Goal: Task Accomplishment & Management: Use online tool/utility

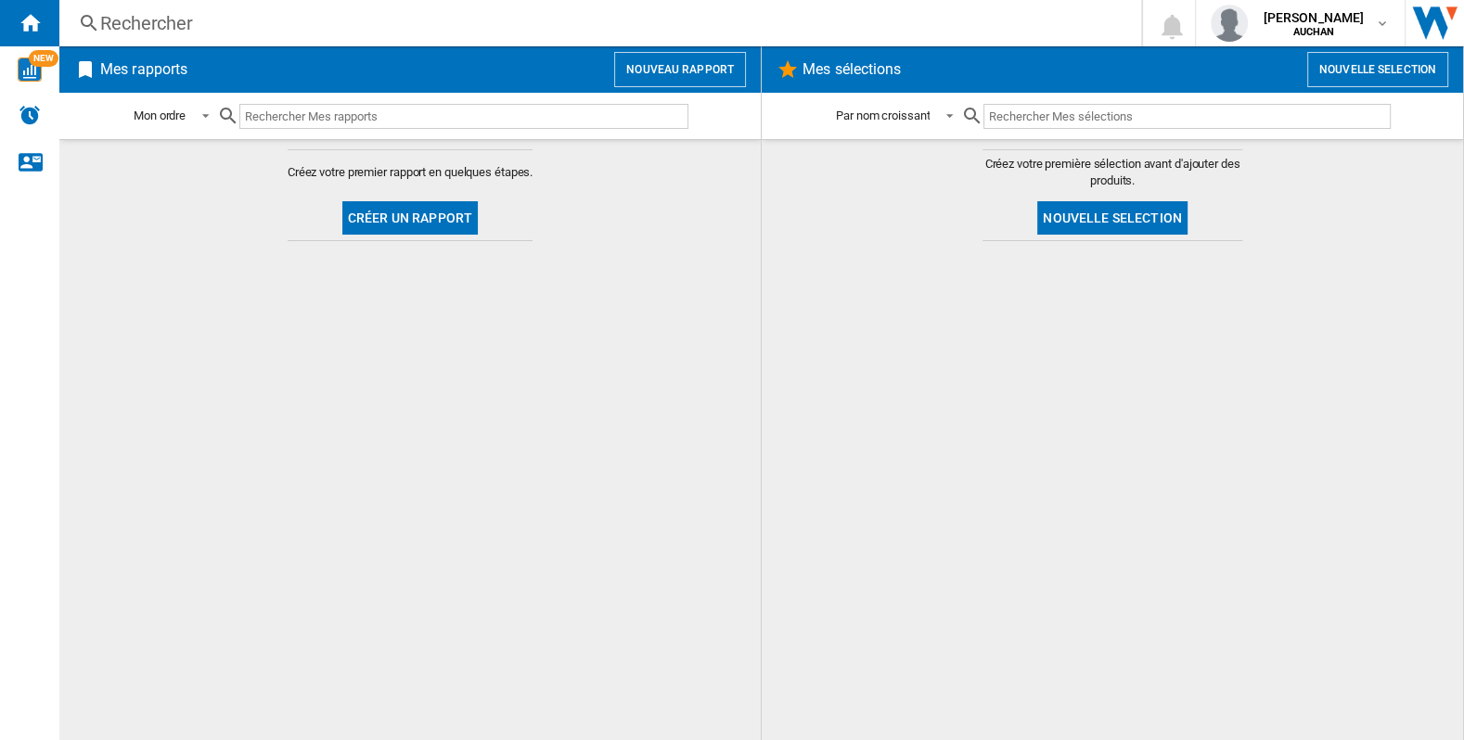
click at [681, 58] on button "Nouveau rapport" at bounding box center [680, 69] width 132 height 35
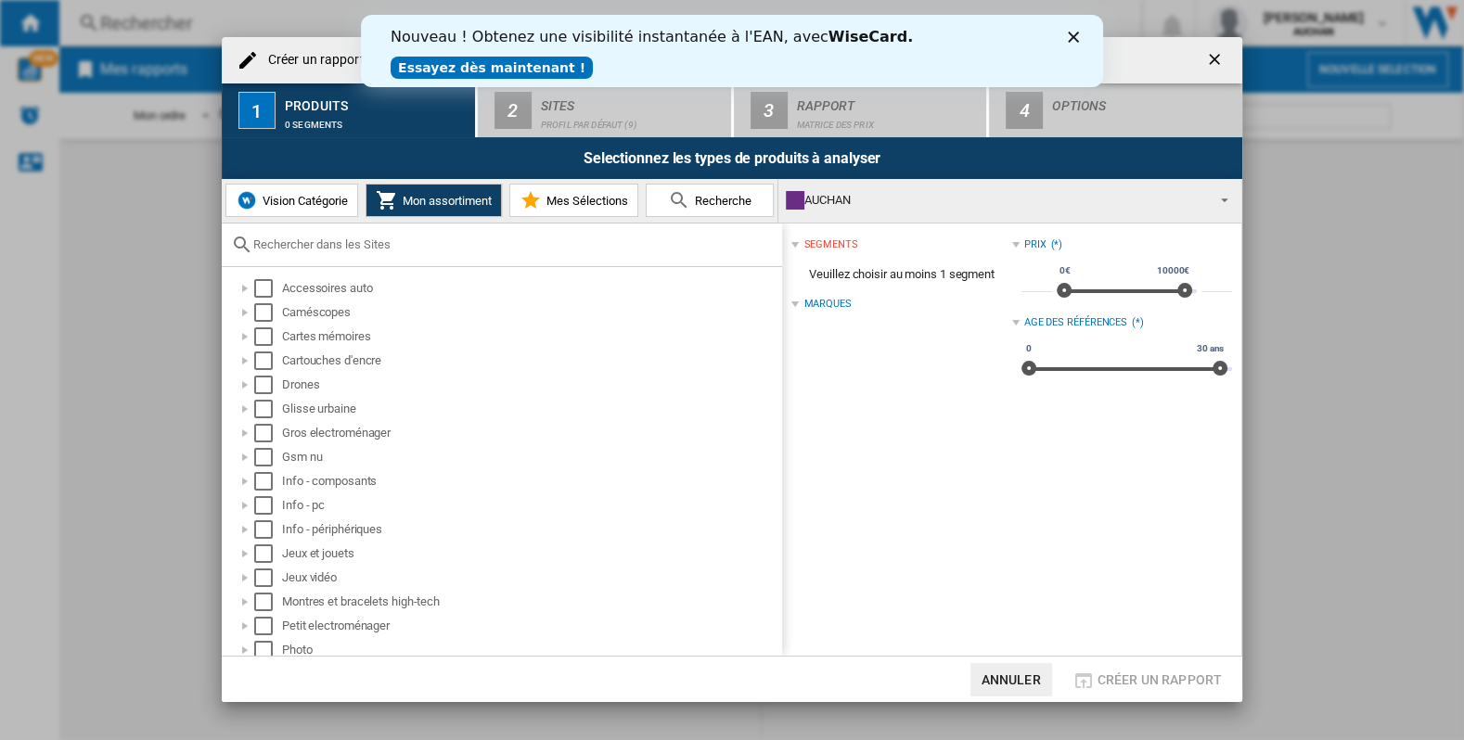
click at [1075, 37] on polygon "Fermer" at bounding box center [1073, 37] width 11 height 11
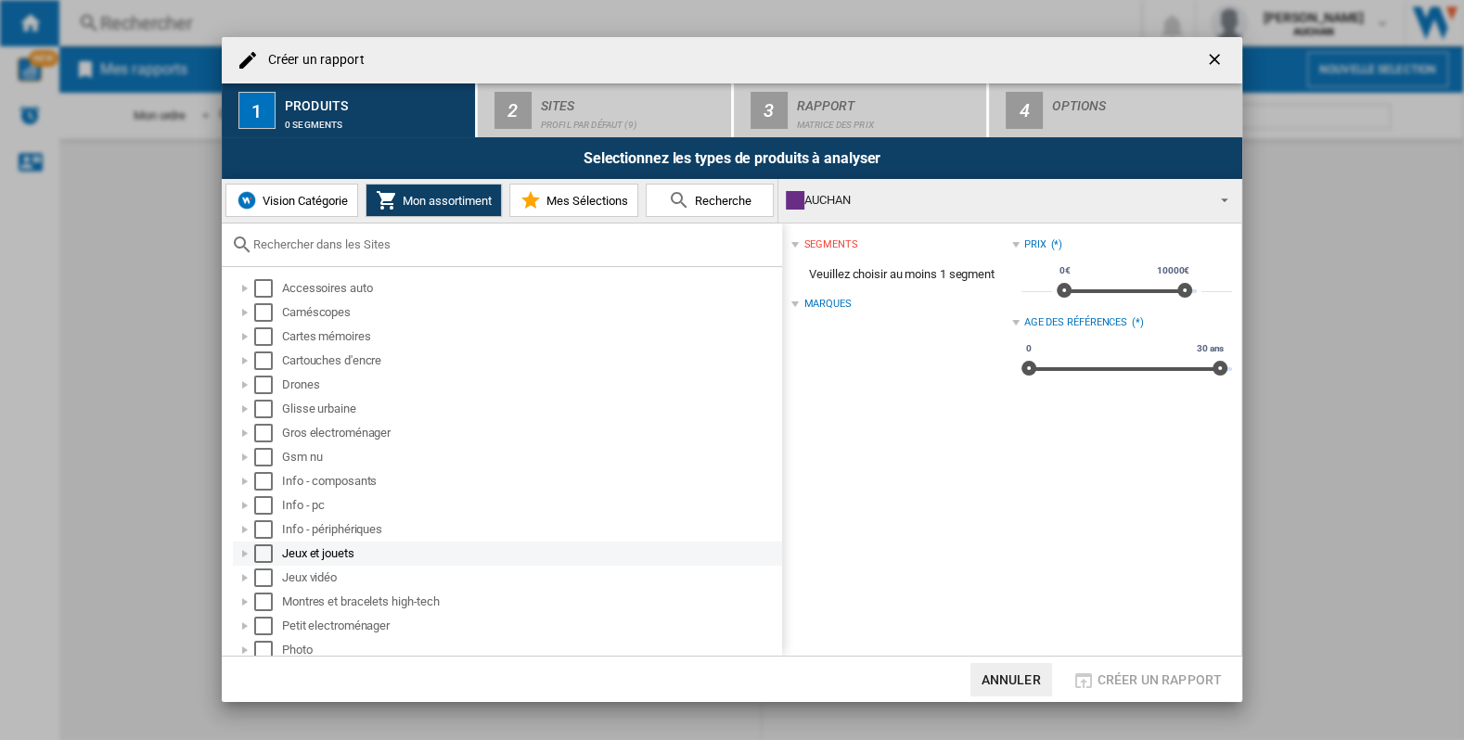
click at [265, 548] on div "Select" at bounding box center [263, 554] width 19 height 19
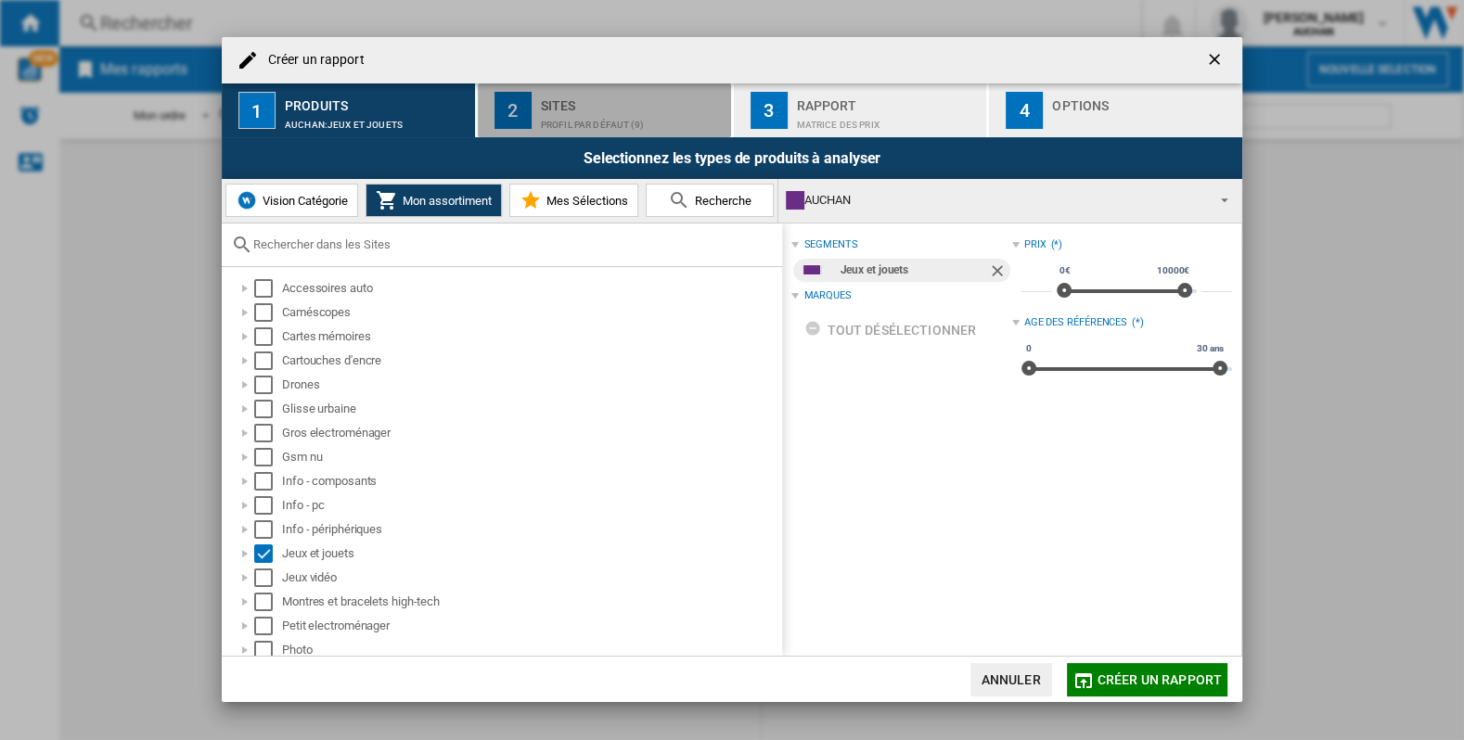
click at [672, 105] on div "Sites" at bounding box center [632, 100] width 183 height 19
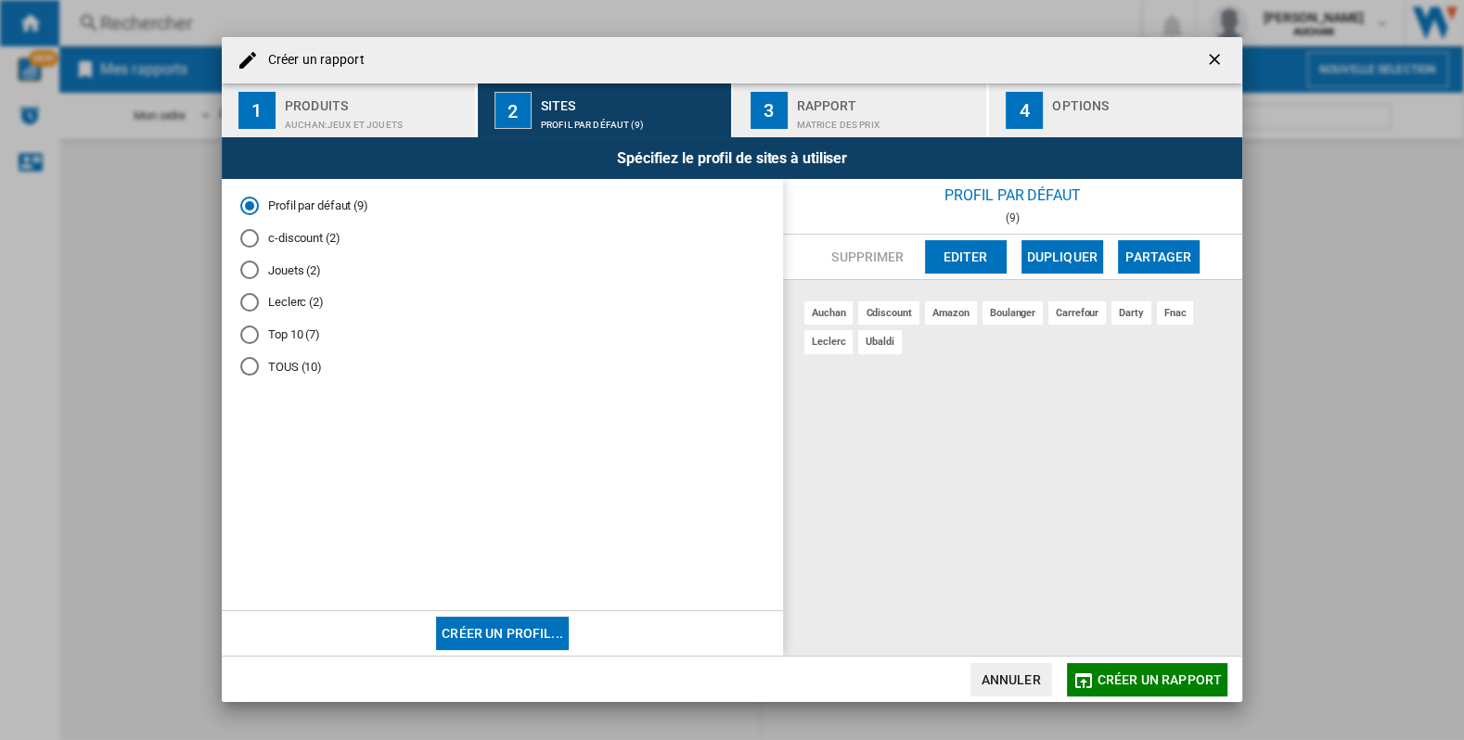
click at [287, 243] on md-radio-button "c-discount (2)" at bounding box center [502, 239] width 524 height 18
click at [292, 275] on md-radio-button "Jouets (2)" at bounding box center [502, 271] width 524 height 18
click at [887, 119] on div "Matrice des prix" at bounding box center [888, 119] width 183 height 19
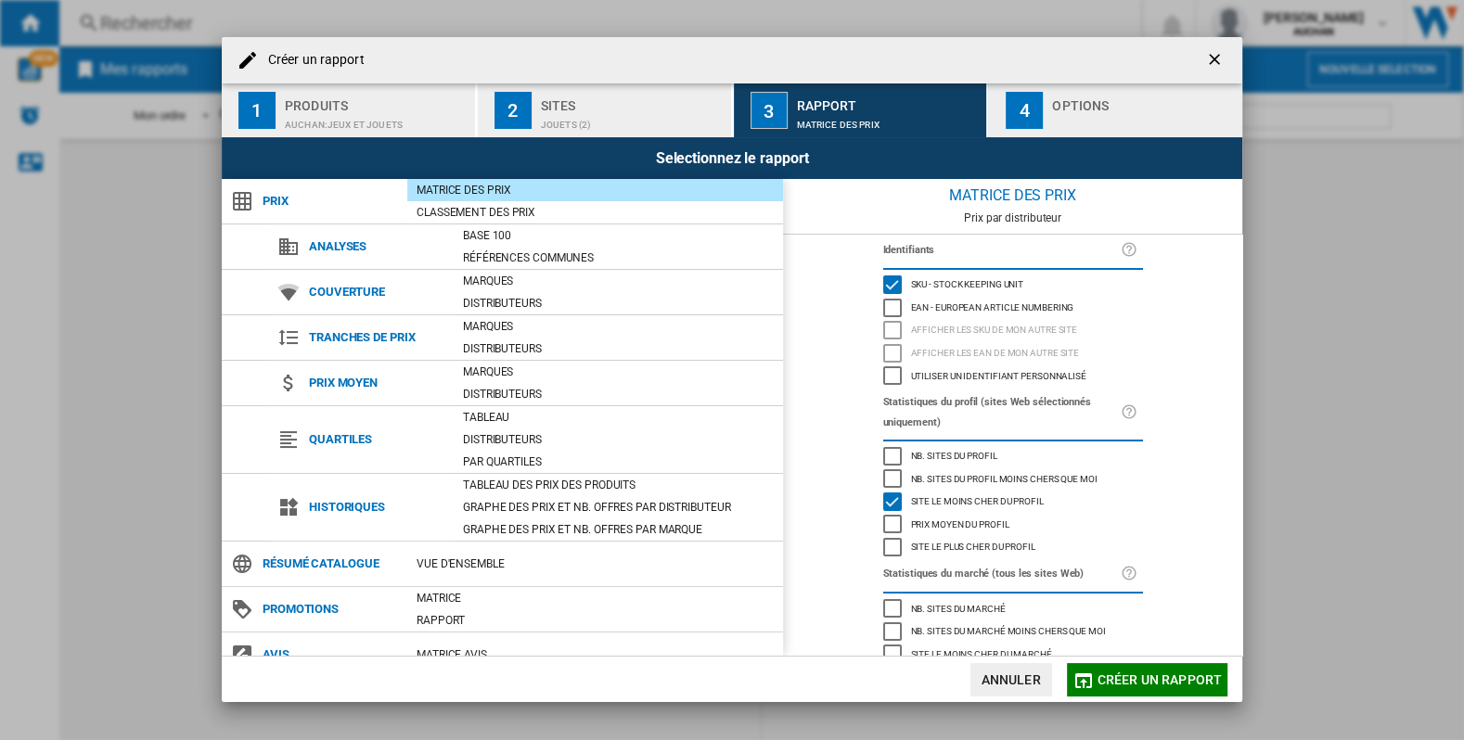
click at [1091, 146] on div "Selectionnez le rapport" at bounding box center [732, 158] width 1021 height 42
click at [1093, 125] on div "button" at bounding box center [1143, 119] width 183 height 19
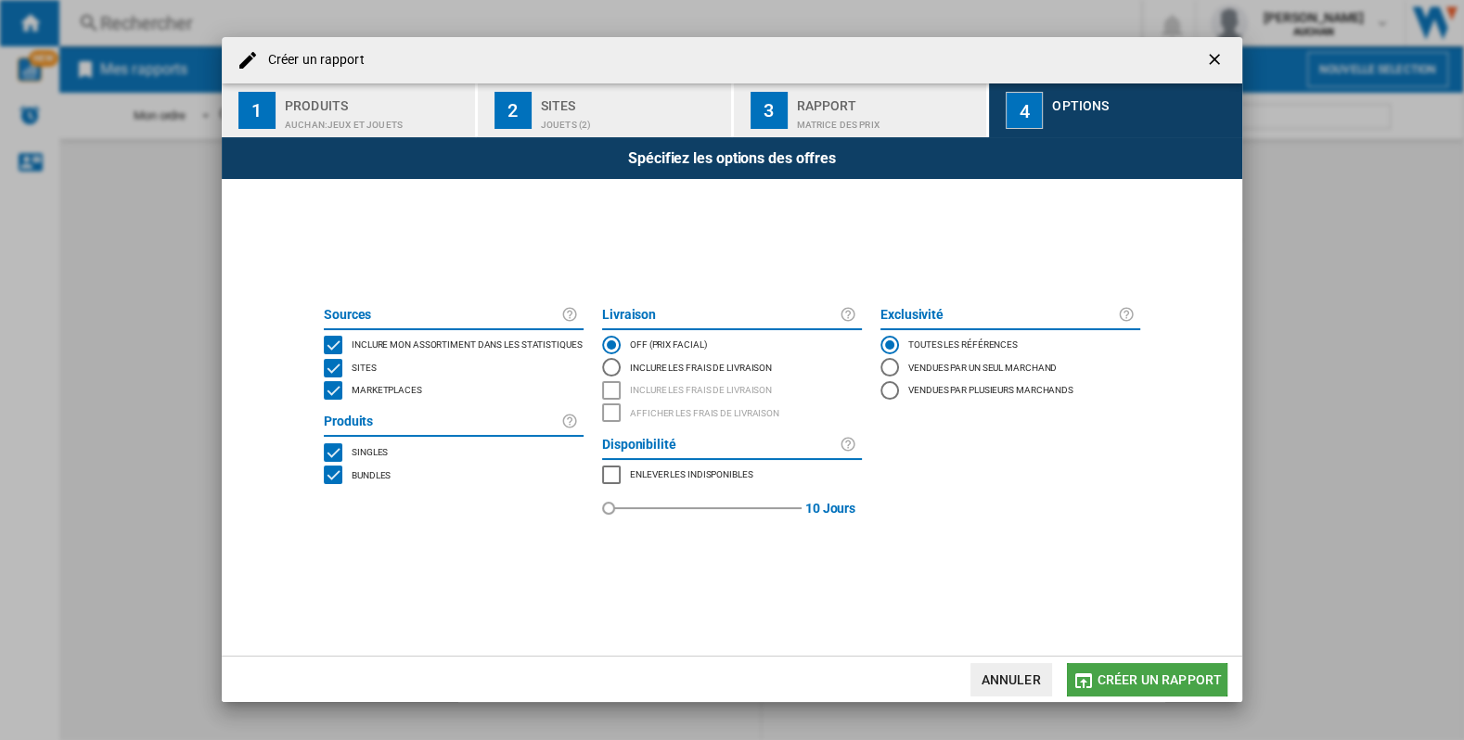
click at [1127, 673] on span "Créer un rapport" at bounding box center [1160, 680] width 124 height 15
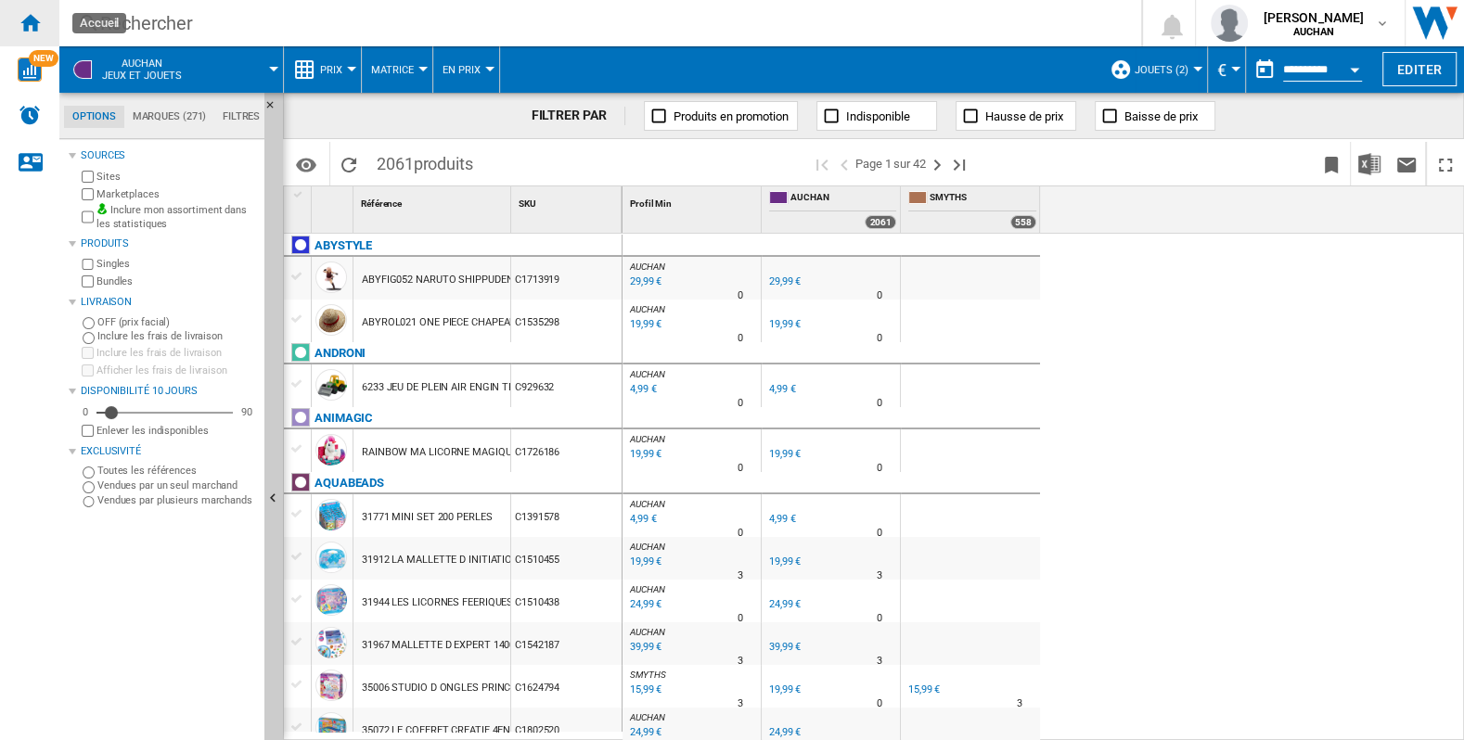
click at [34, 10] on div "Accueil" at bounding box center [29, 23] width 59 height 46
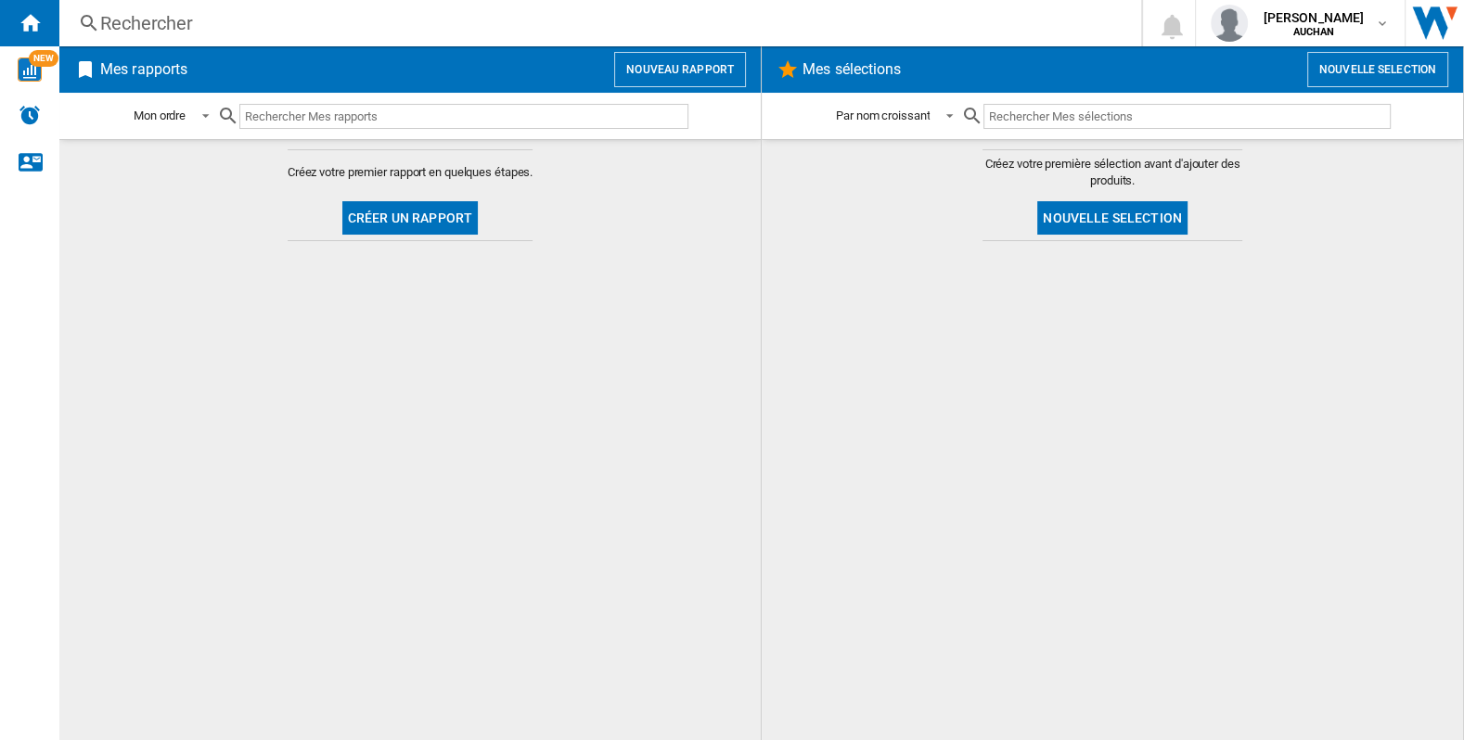
click at [700, 66] on button "Nouveau rapport" at bounding box center [680, 69] width 132 height 35
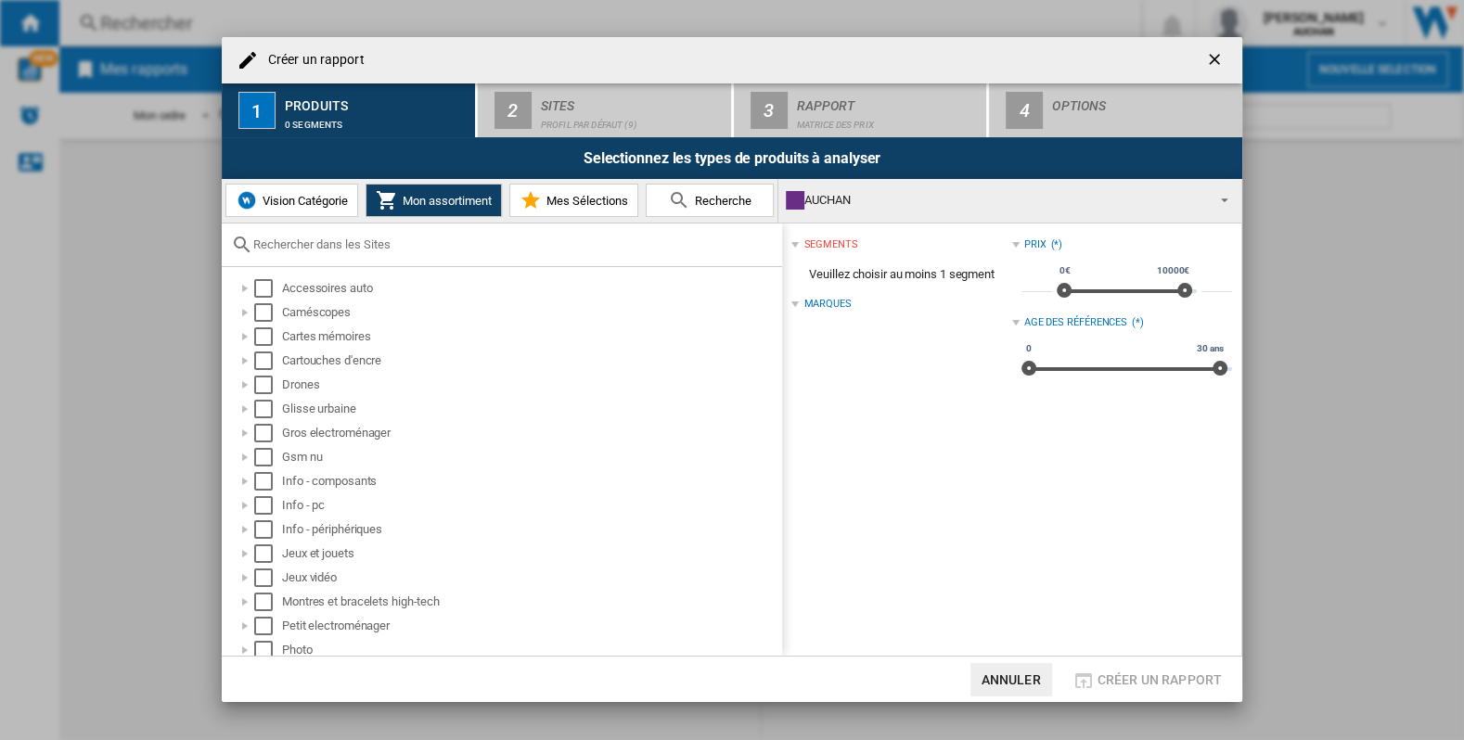
click at [272, 187] on button "Vision Catégorie" at bounding box center [291, 200] width 133 height 33
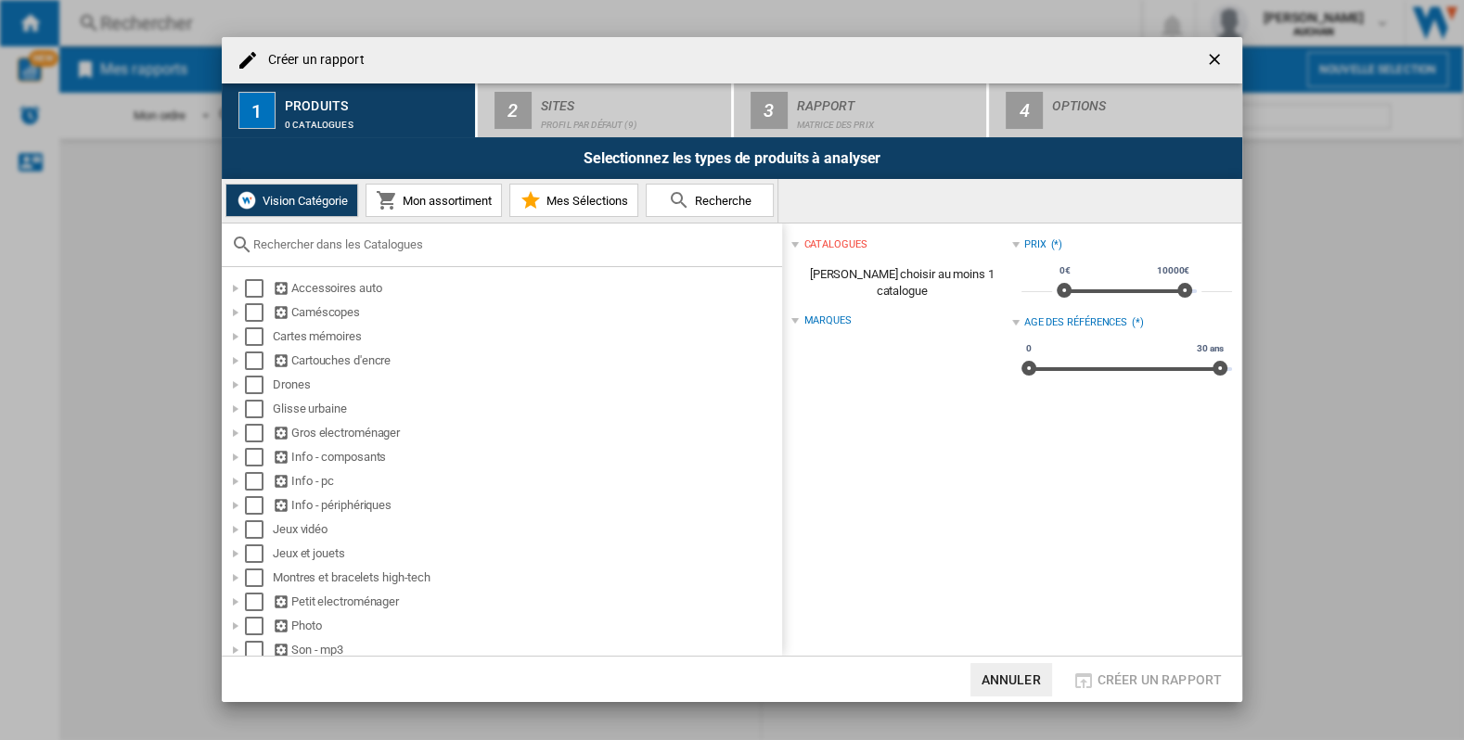
click at [458, 194] on span "Mon assortiment" at bounding box center [445, 201] width 94 height 14
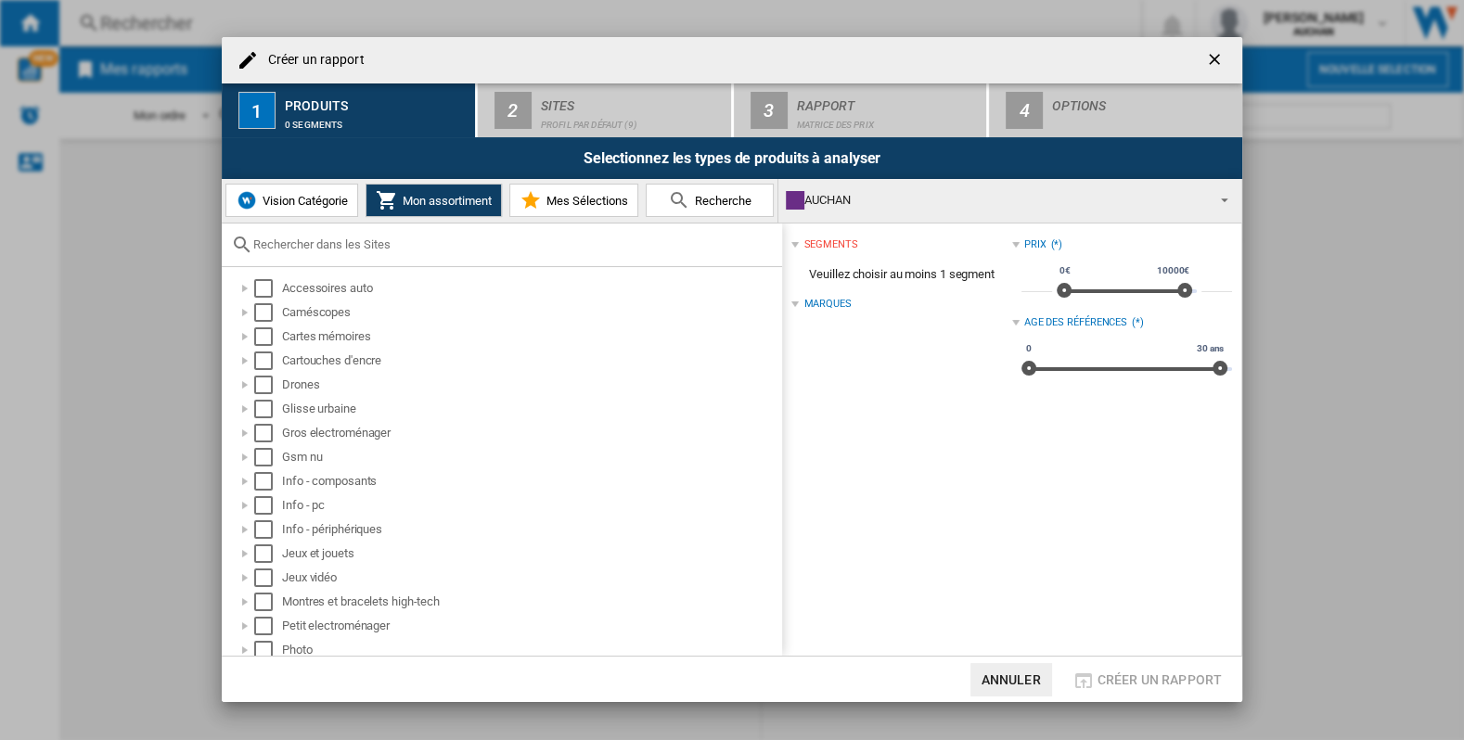
click at [312, 196] on span "Vision Catégorie" at bounding box center [303, 201] width 90 height 14
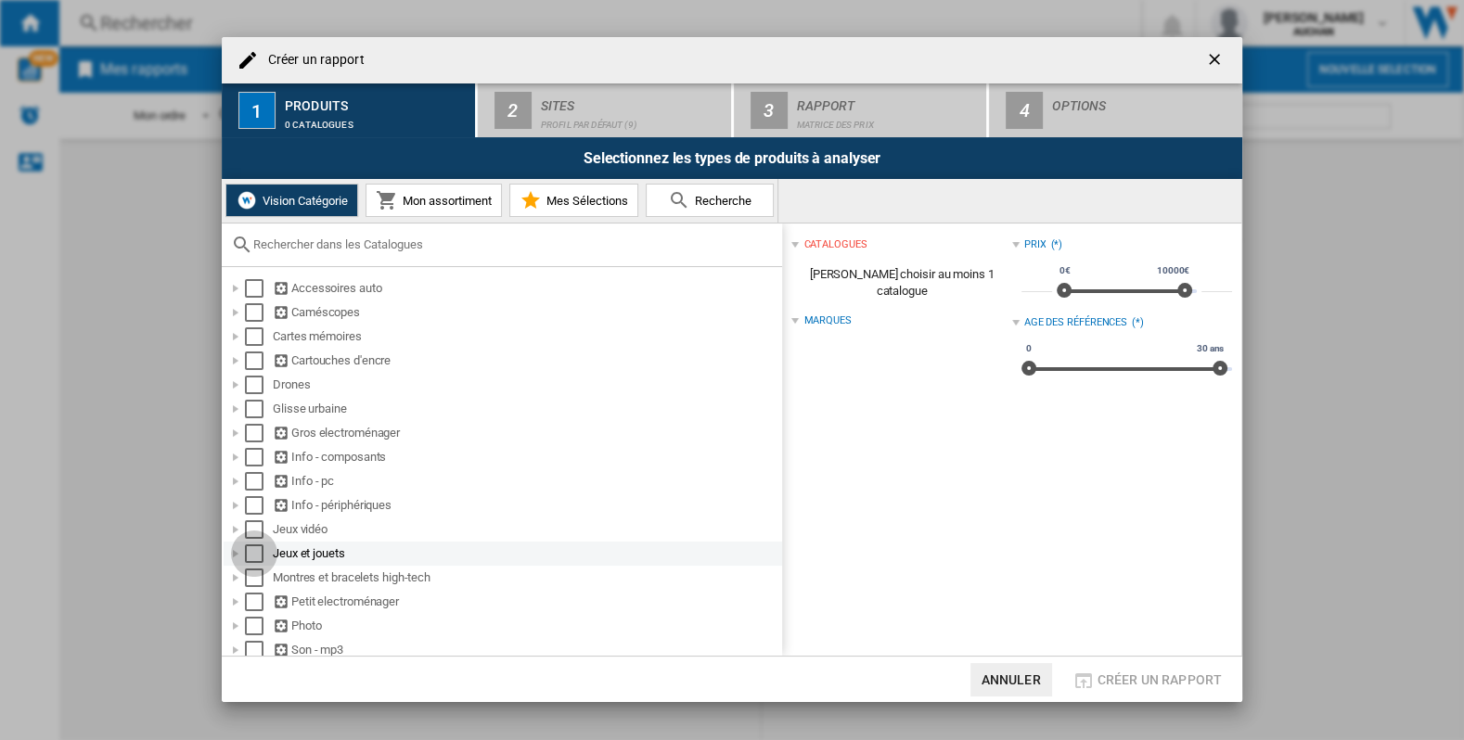
click at [252, 553] on div "Select" at bounding box center [254, 554] width 19 height 19
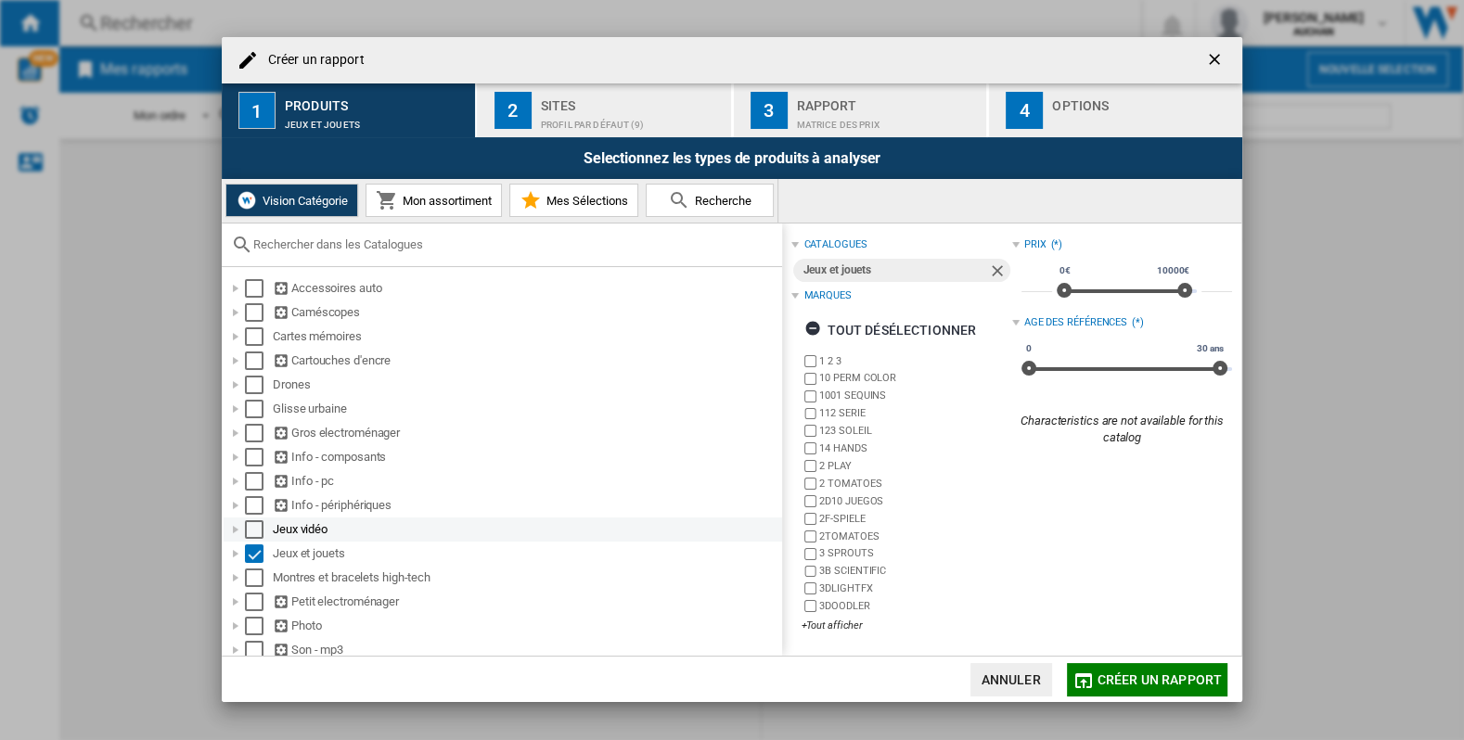
click at [255, 524] on div "Select" at bounding box center [254, 530] width 19 height 19
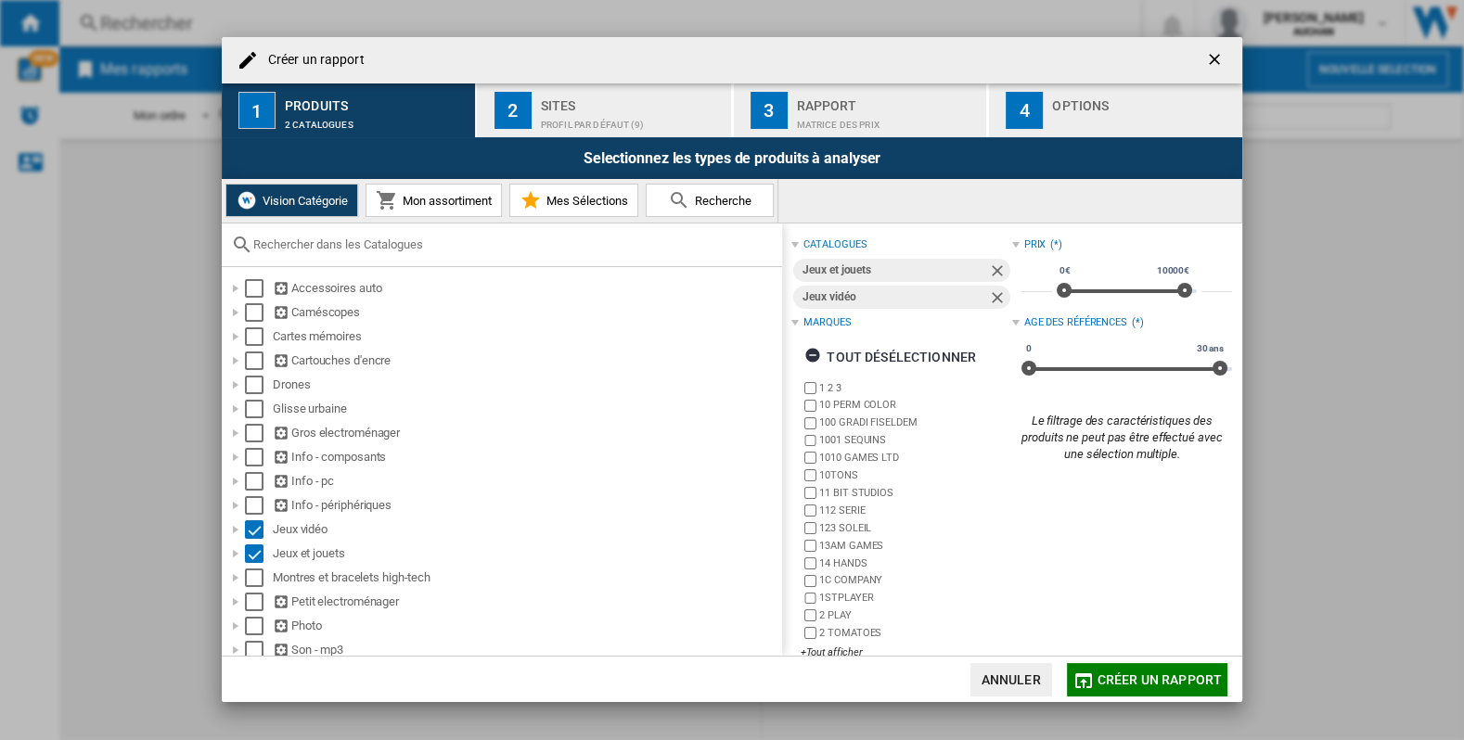
click at [613, 125] on div "Profil par défaut (9)" at bounding box center [632, 119] width 183 height 19
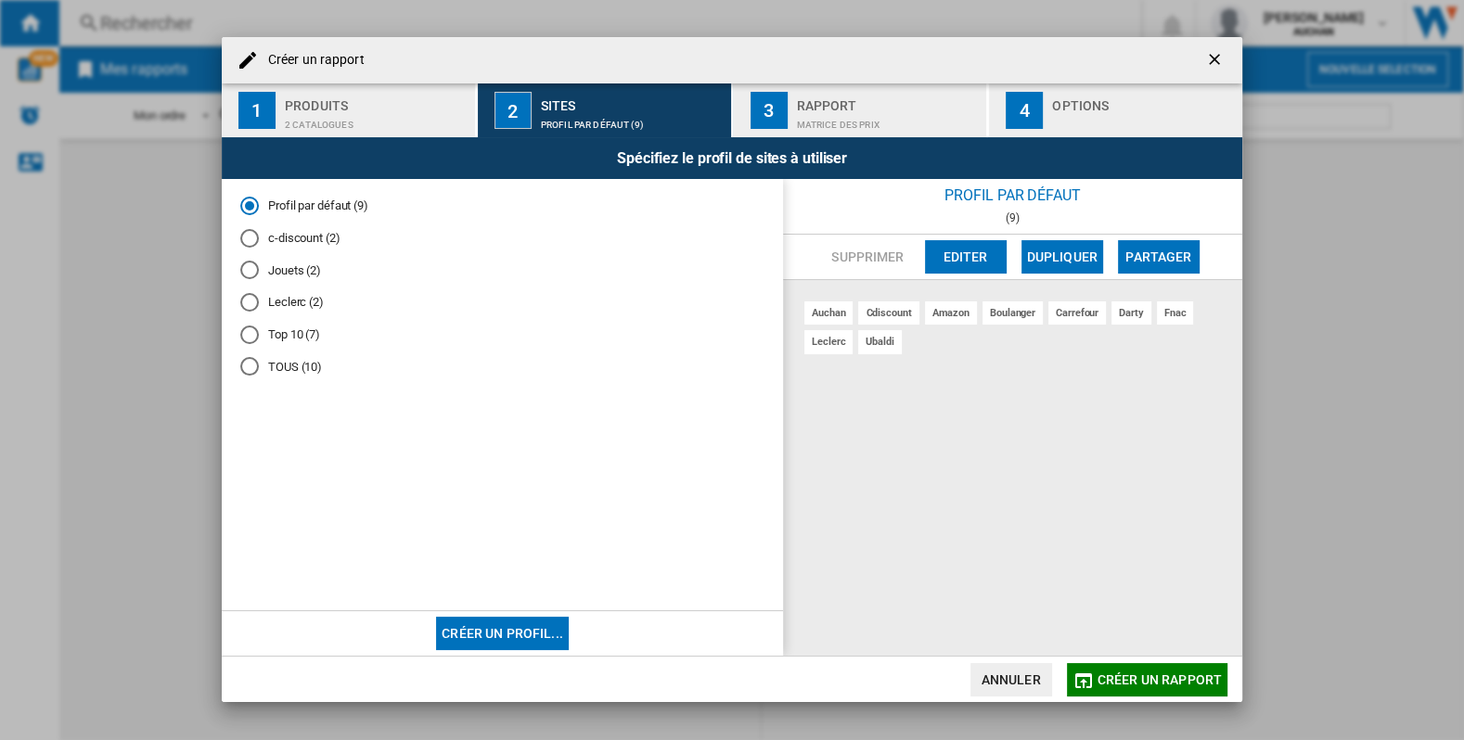
click at [298, 268] on md-radio-button "Jouets (2)" at bounding box center [502, 271] width 524 height 18
click at [1142, 680] on span "Créer un rapport" at bounding box center [1160, 680] width 124 height 15
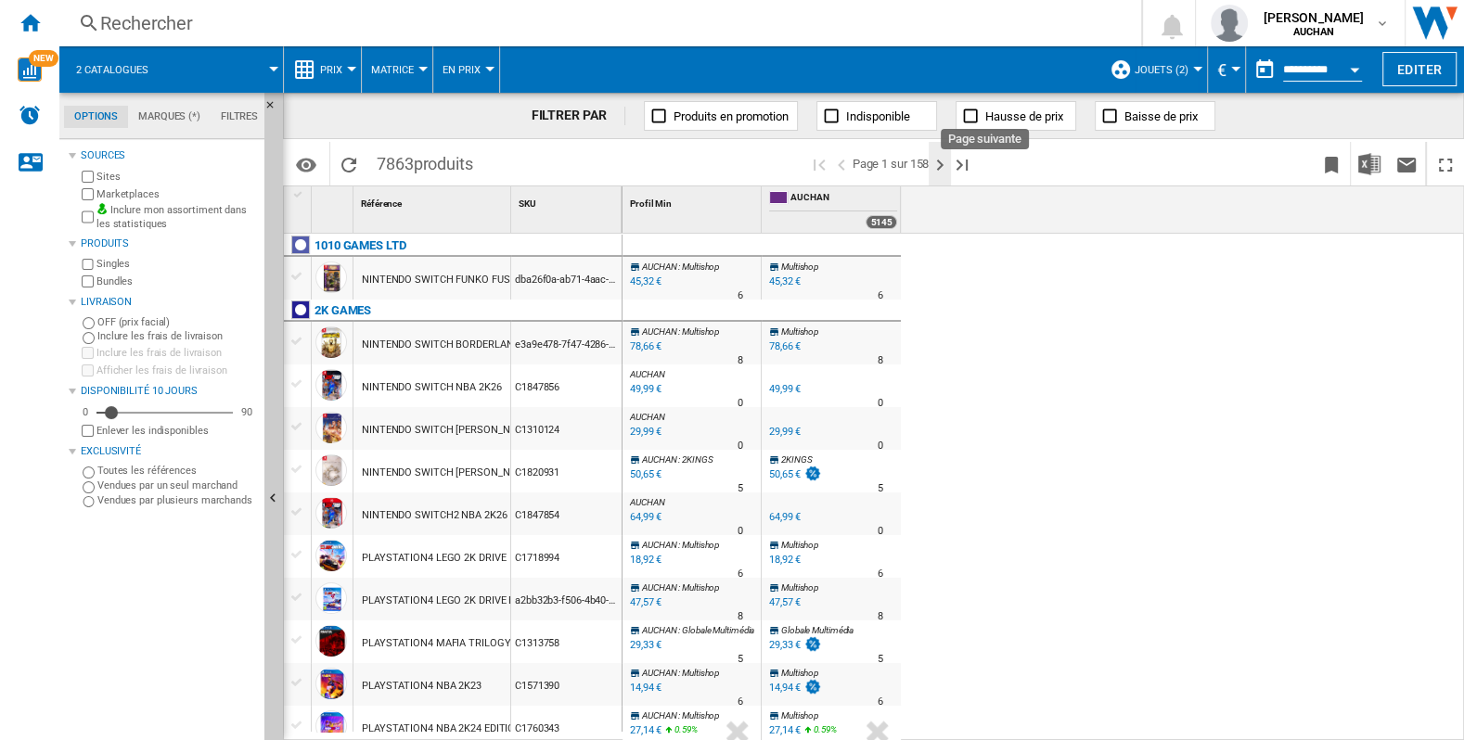
click at [946, 154] on ng-md-icon "Page suivante" at bounding box center [940, 165] width 22 height 22
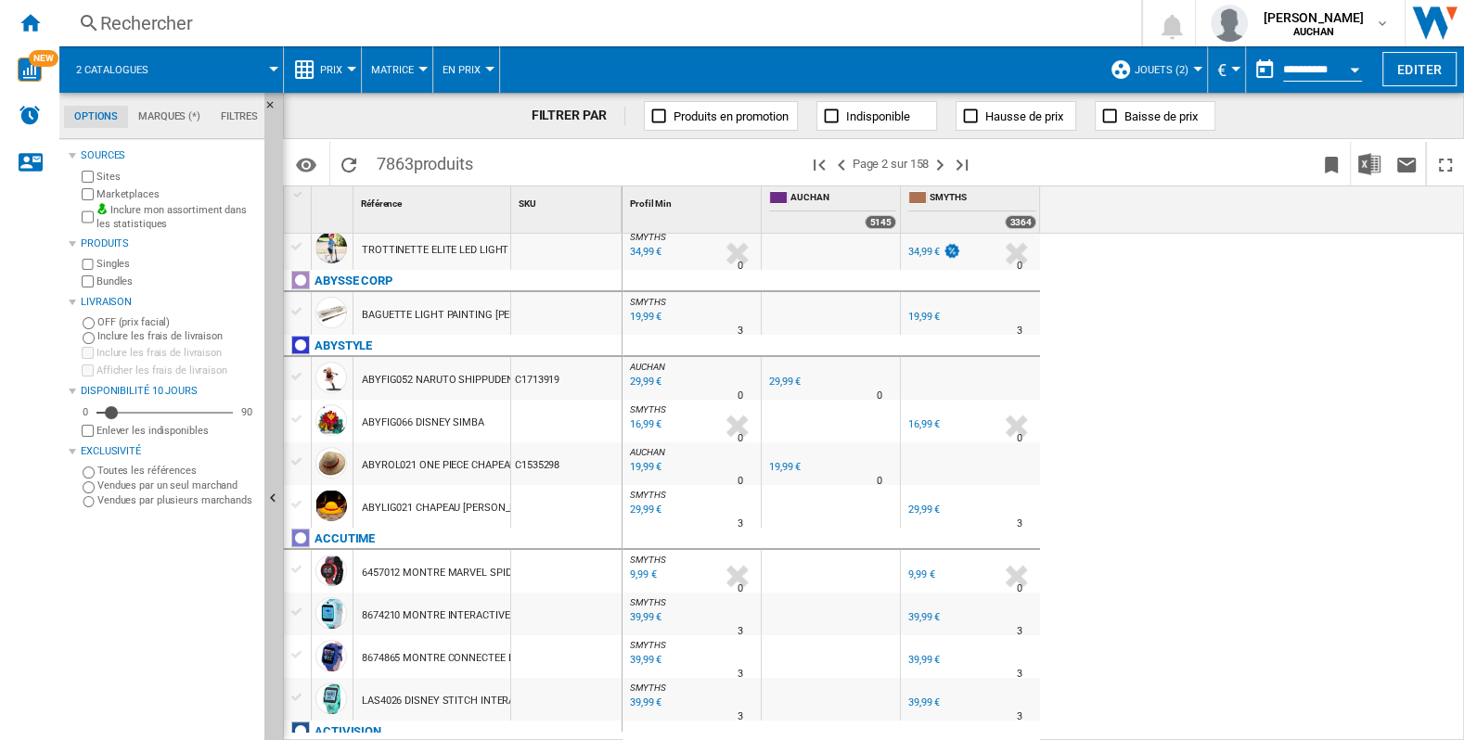
scroll to position [861, 0]
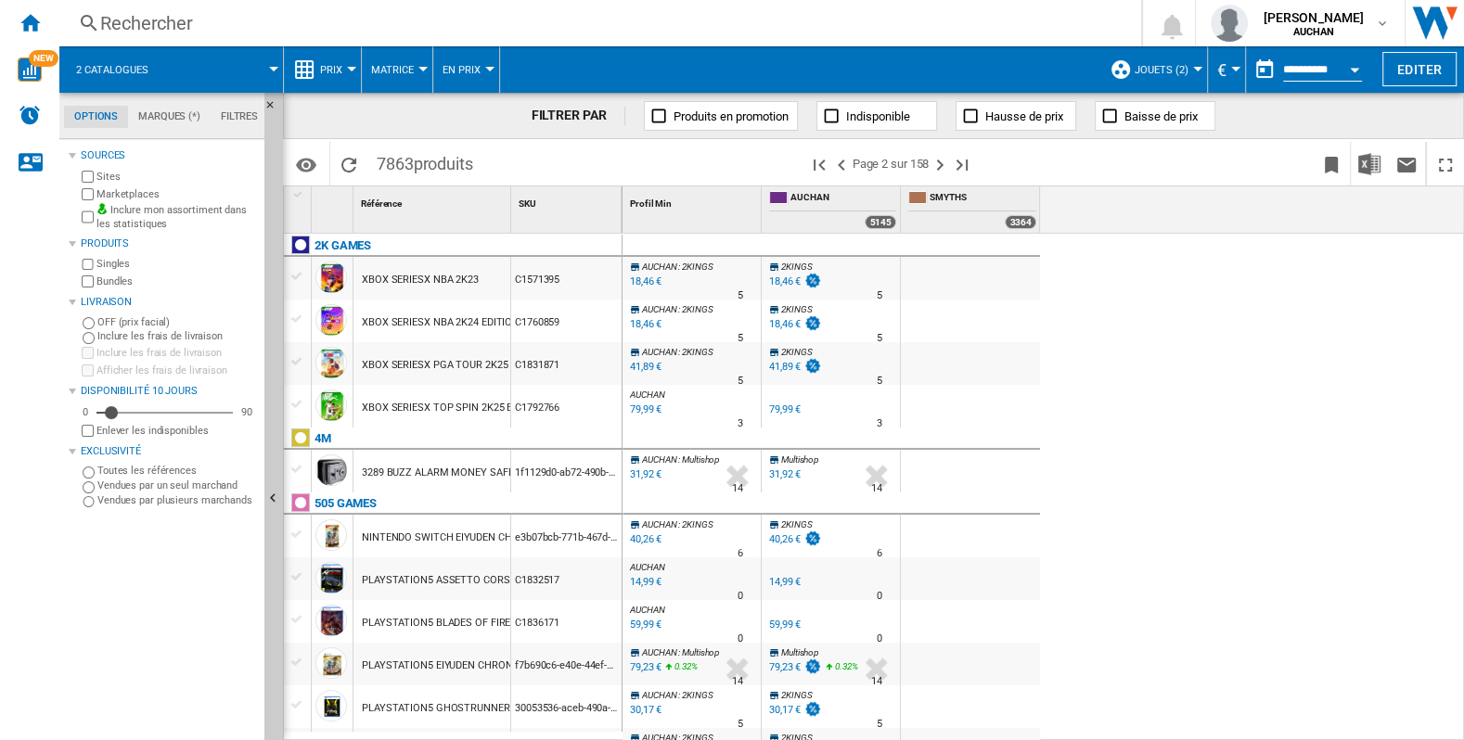
click at [806, 154] on span at bounding box center [646, 164] width 326 height 44
click at [814, 161] on ng-md-icon "Première page" at bounding box center [819, 165] width 22 height 22
